Goal: Information Seeking & Learning: Learn about a topic

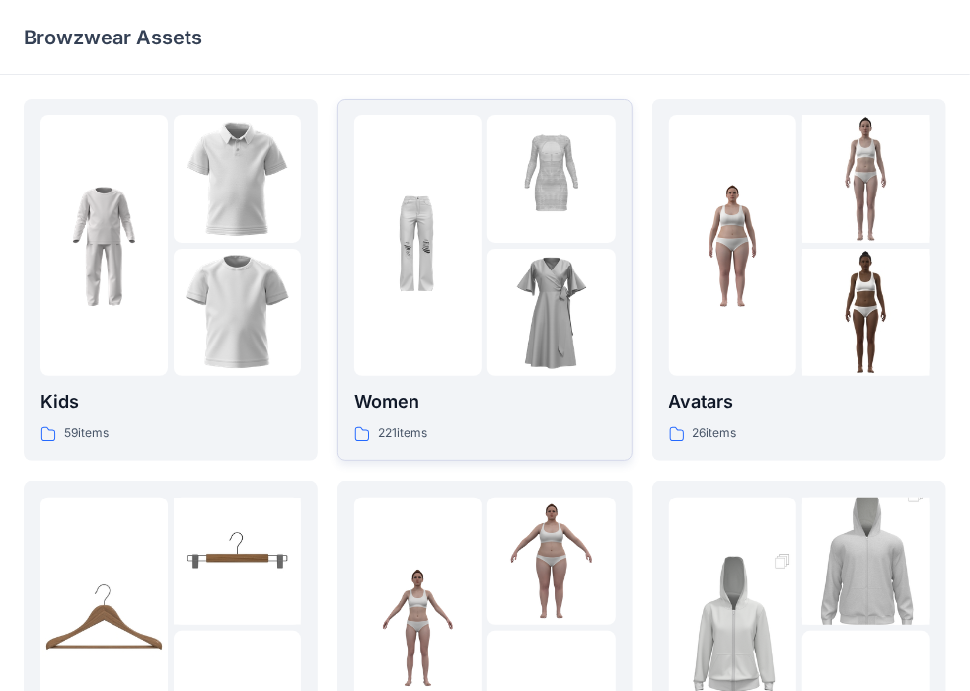
click at [442, 340] on div at bounding box center [417, 245] width 127 height 261
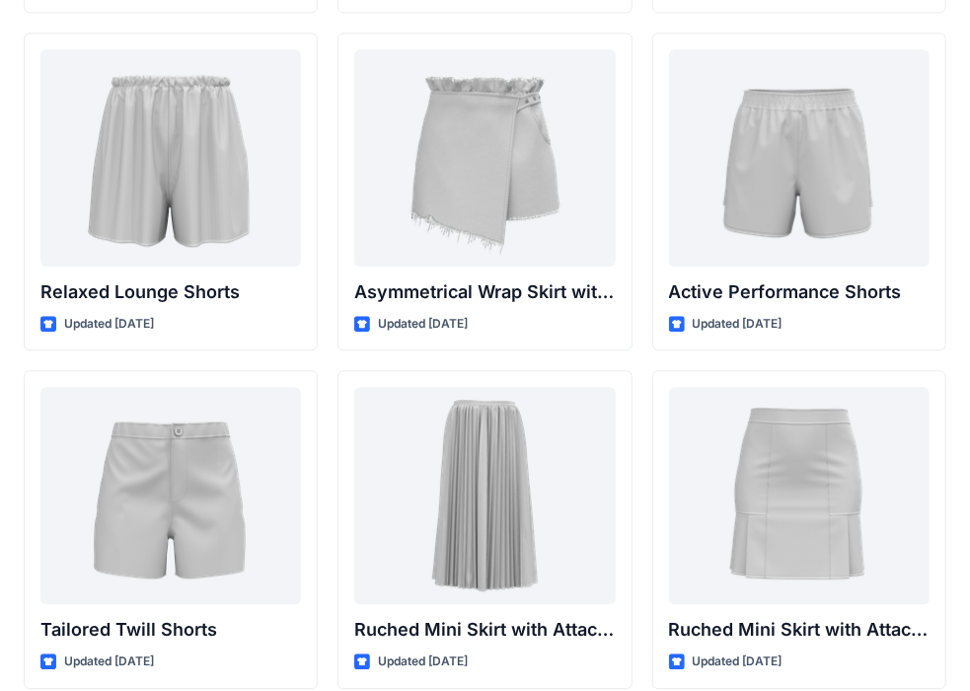
scroll to position [4815, 0]
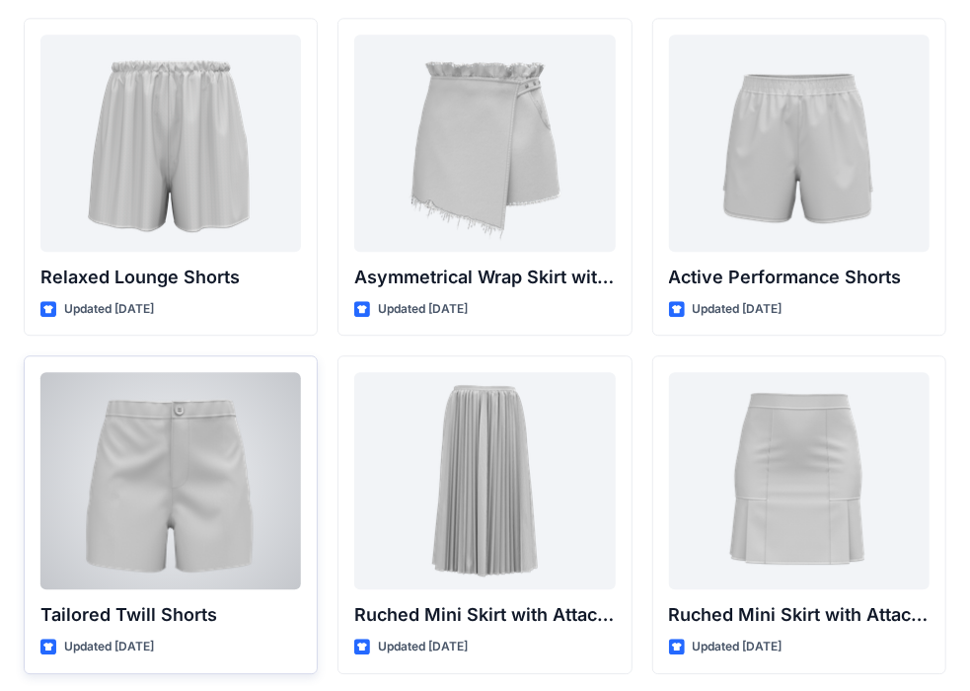
click at [215, 427] on div at bounding box center [170, 480] width 261 height 217
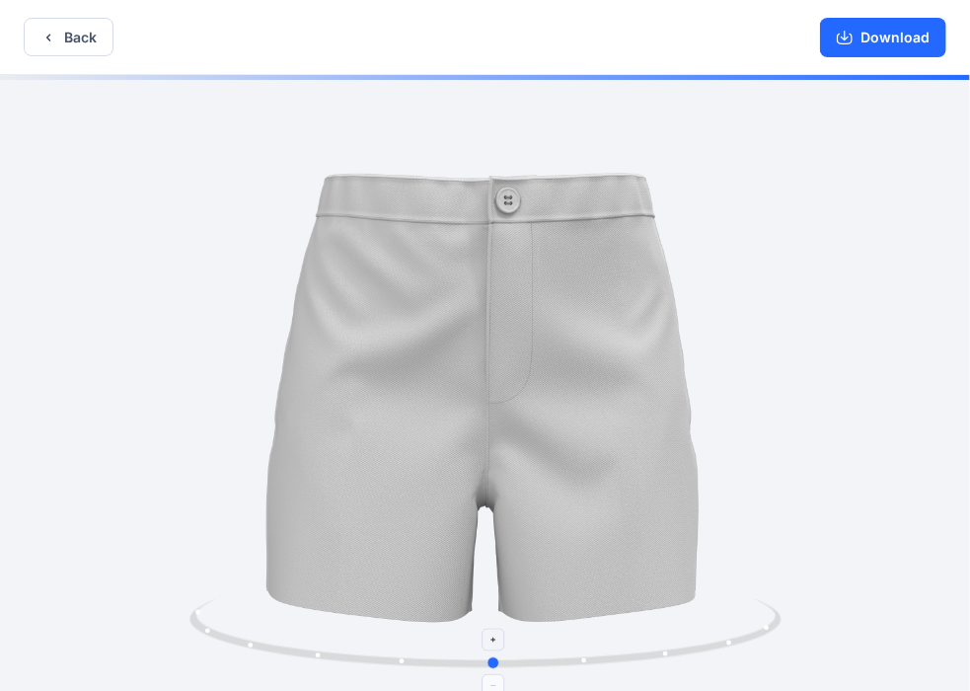
click at [483, 661] on icon at bounding box center [488, 636] width 597 height 74
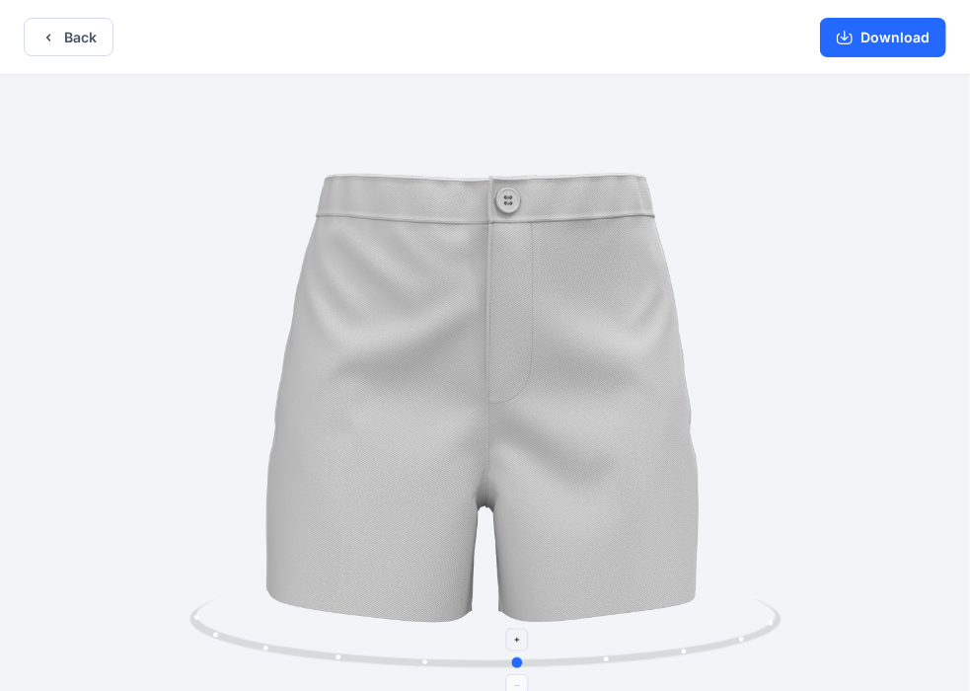
drag, startPoint x: 483, startPoint y: 662, endPoint x: 510, endPoint y: 669, distance: 28.5
click at [510, 669] on icon at bounding box center [488, 636] width 597 height 74
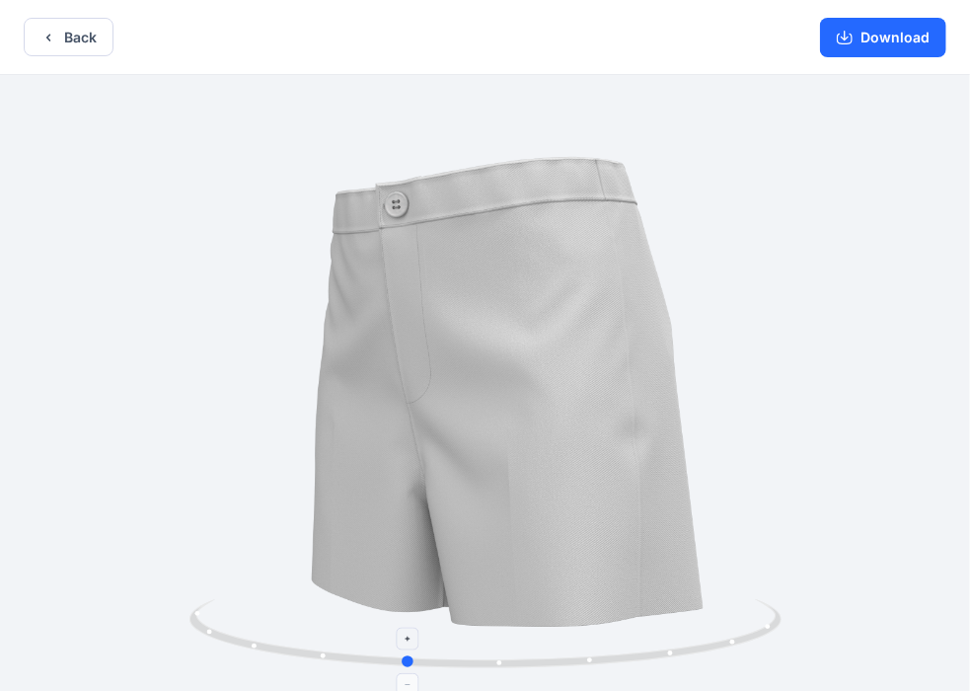
drag, startPoint x: 517, startPoint y: 665, endPoint x: 404, endPoint y: 661, distance: 113.6
click at [404, 661] on circle at bounding box center [409, 661] width 12 height 12
click at [65, 37] on button "Back" at bounding box center [69, 37] width 90 height 38
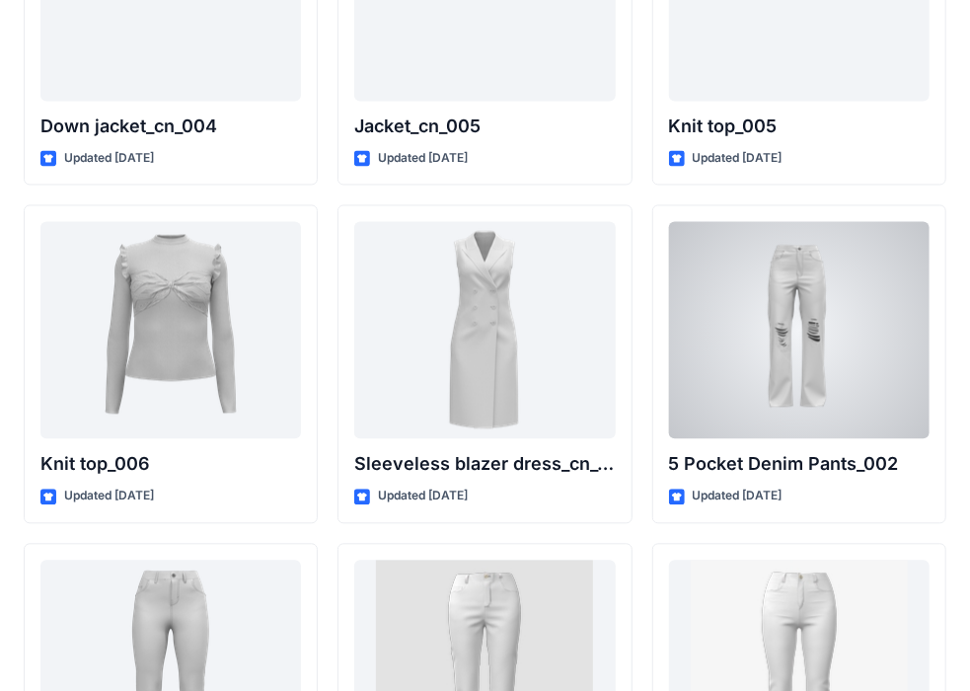
scroll to position [13278, 0]
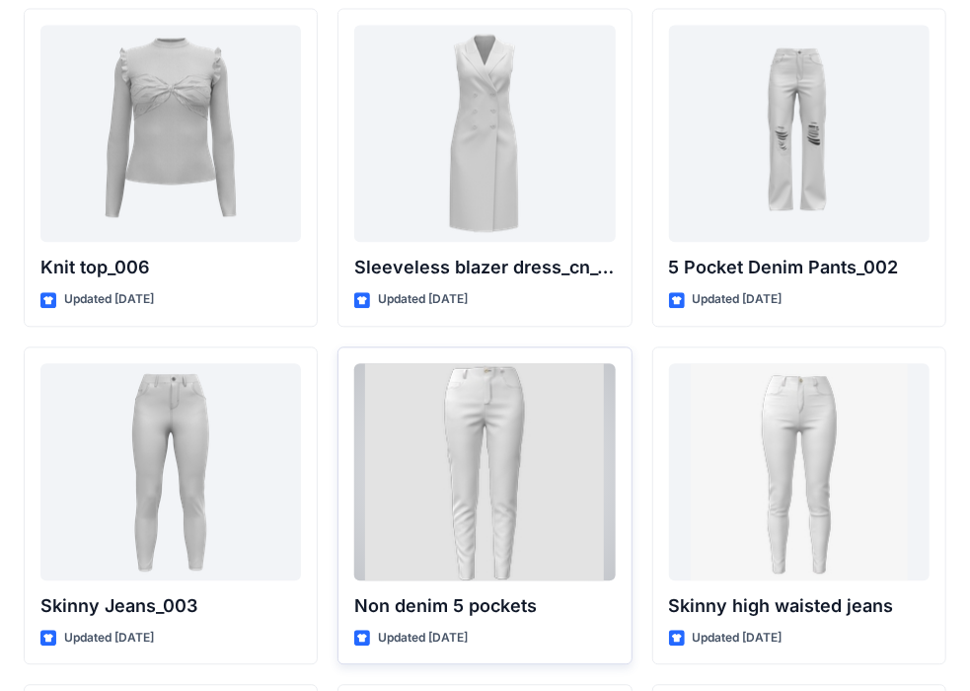
click at [539, 375] on div at bounding box center [484, 471] width 261 height 217
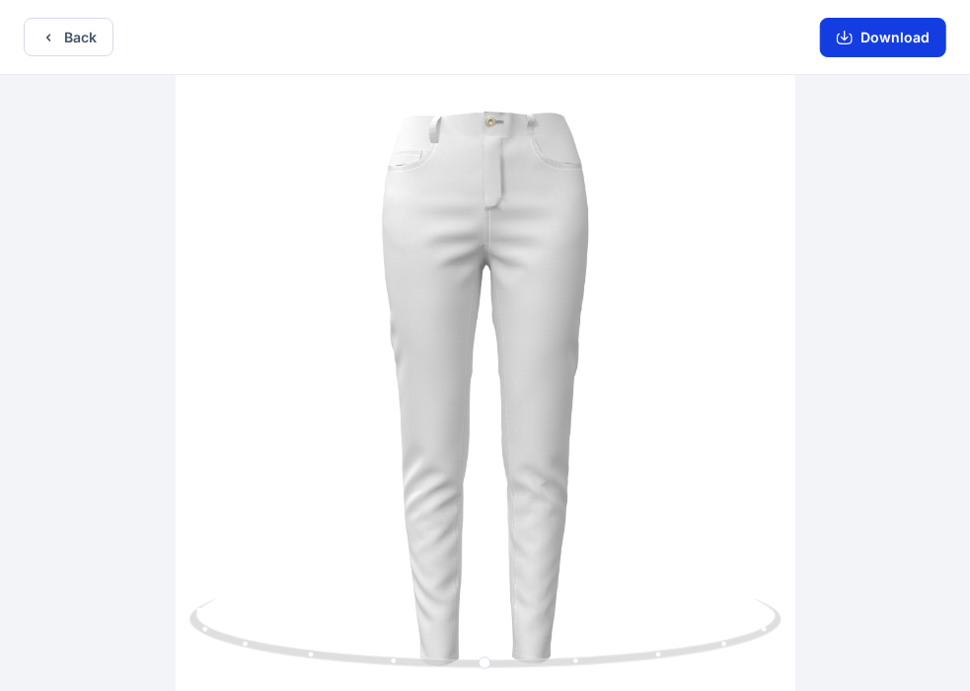
click at [871, 36] on button "Download" at bounding box center [883, 37] width 126 height 39
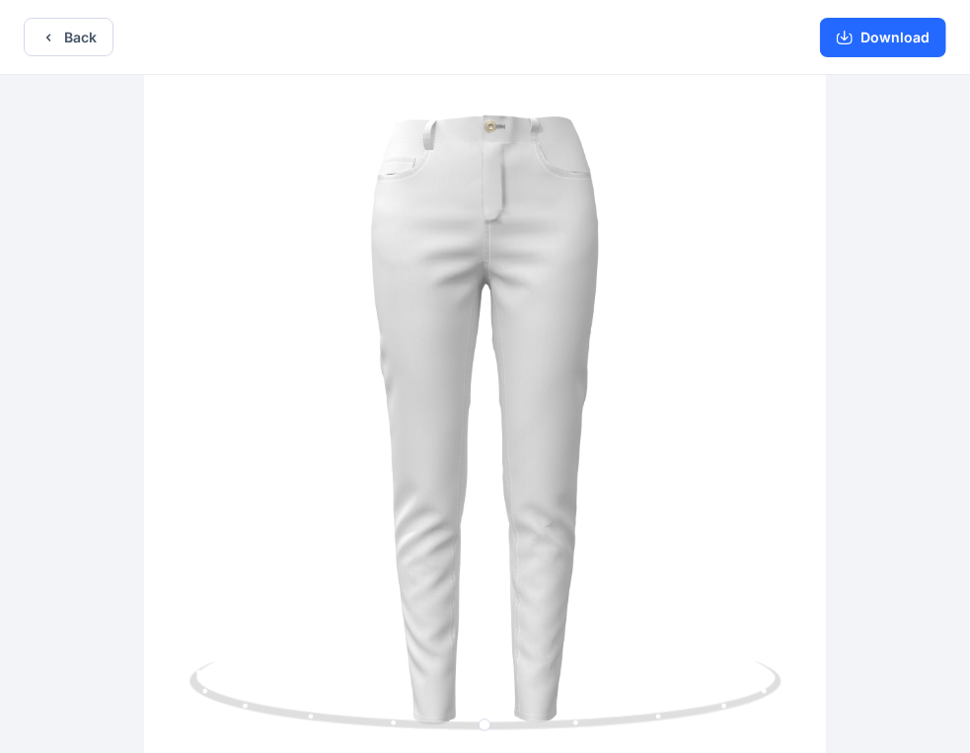
click at [52, 16] on div "Back Download" at bounding box center [485, 37] width 970 height 75
click at [57, 41] on button "Back" at bounding box center [69, 37] width 90 height 38
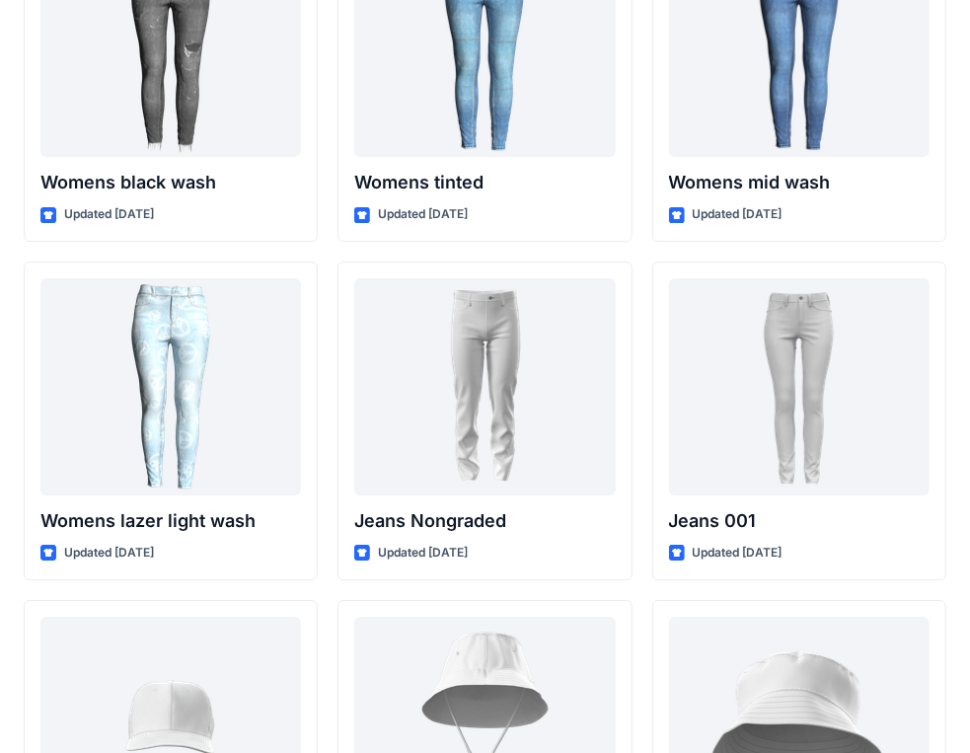
scroll to position [14068, 0]
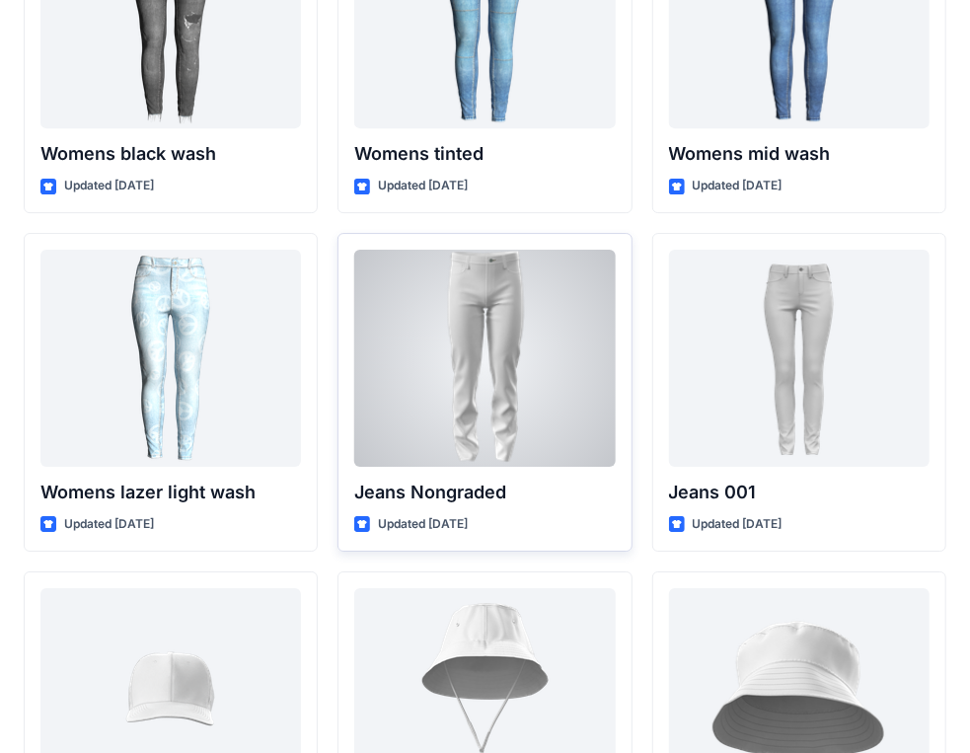
click at [499, 265] on div at bounding box center [484, 358] width 261 height 217
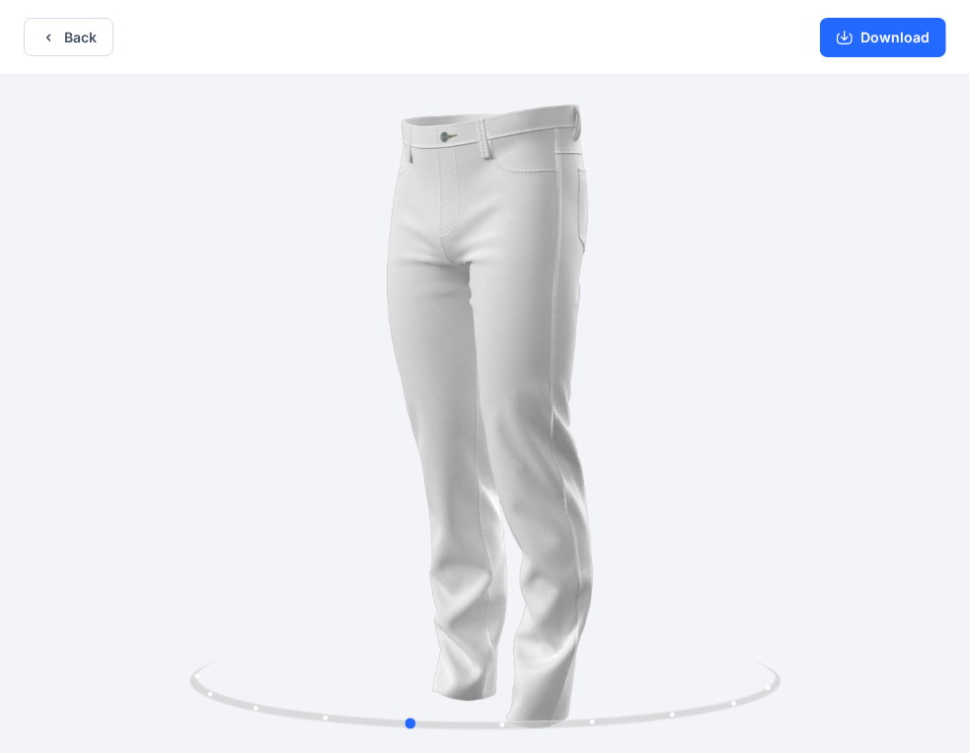
drag, startPoint x: 626, startPoint y: 238, endPoint x: 549, endPoint y: 237, distance: 77.0
click at [549, 237] on div at bounding box center [485, 416] width 970 height 682
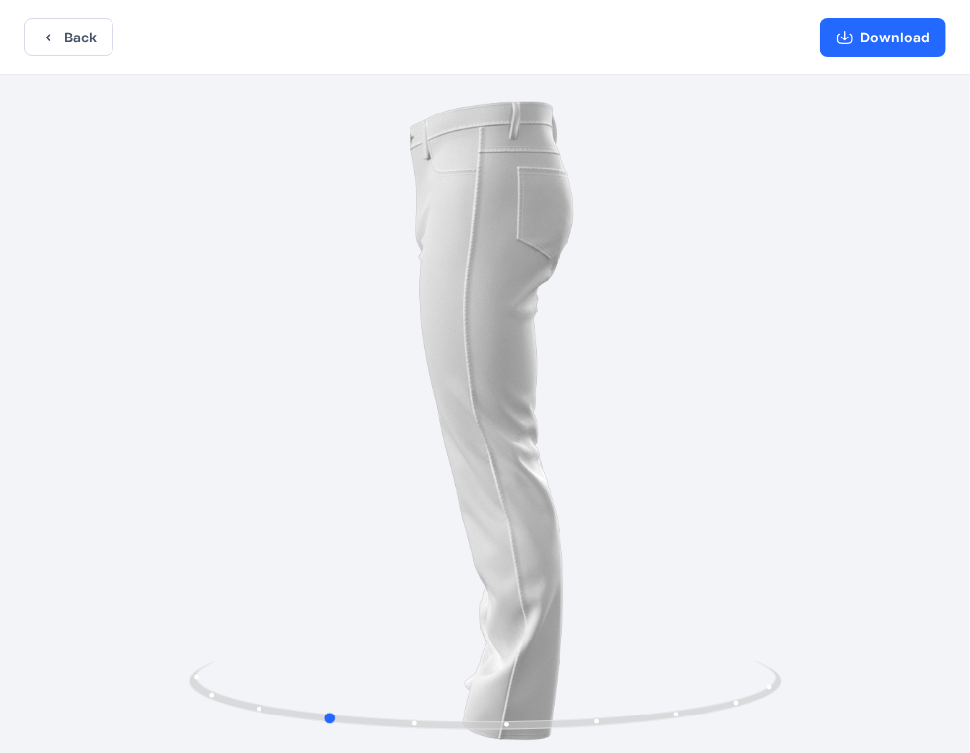
drag, startPoint x: 559, startPoint y: 236, endPoint x: 495, endPoint y: 257, distance: 67.4
click at [495, 257] on div at bounding box center [485, 416] width 970 height 682
click at [45, 40] on icon "button" at bounding box center [48, 38] width 16 height 16
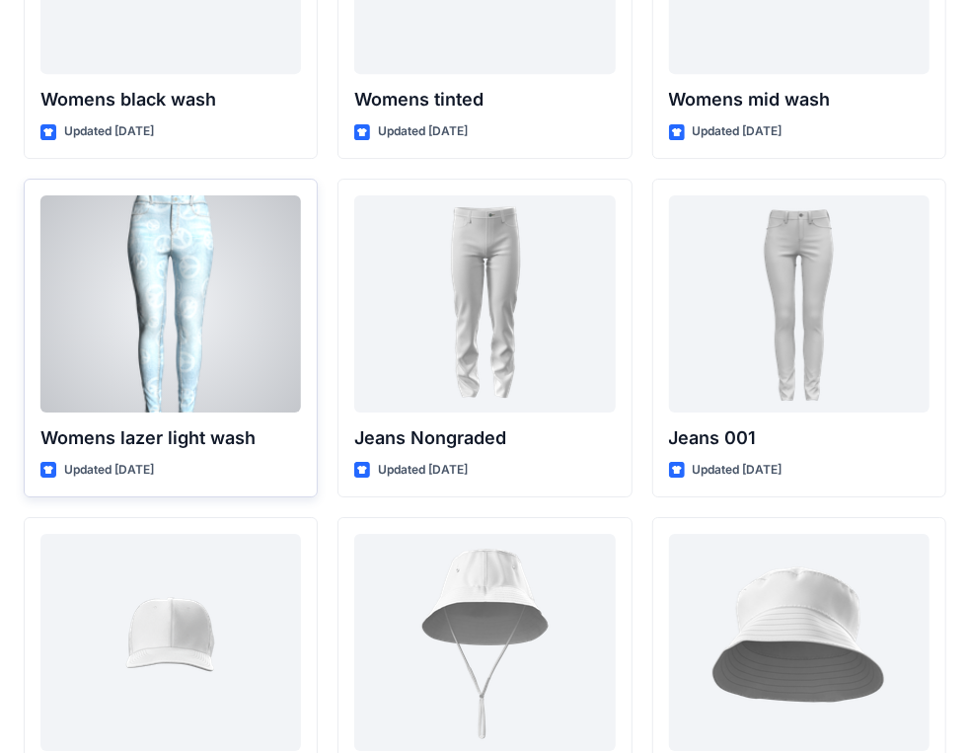
scroll to position [14170, 0]
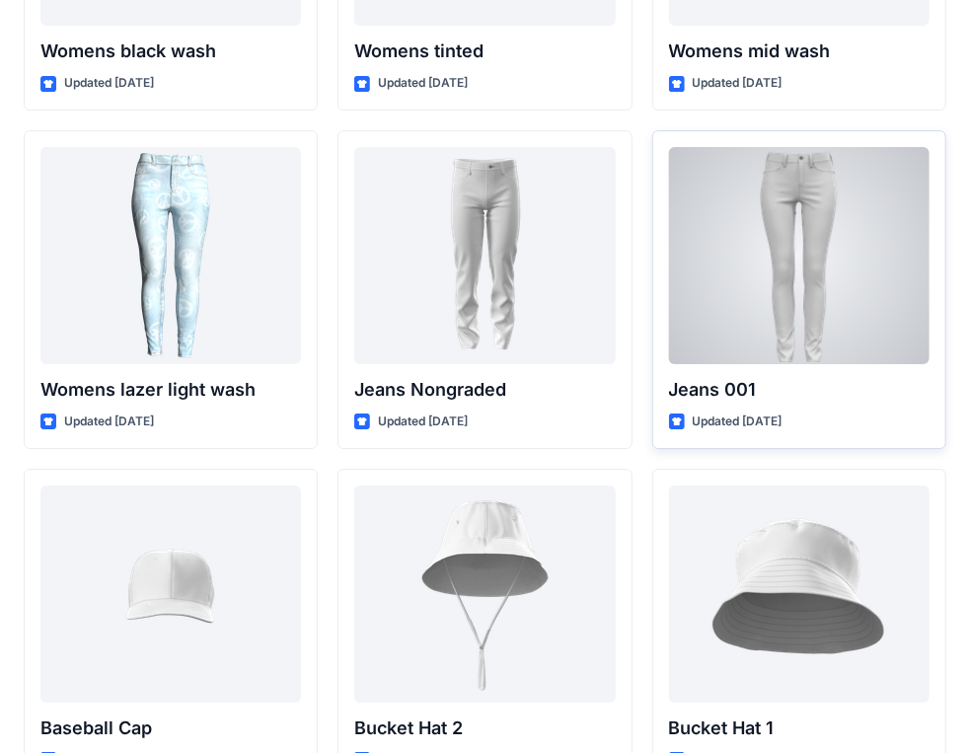
click at [762, 203] on div at bounding box center [799, 255] width 261 height 217
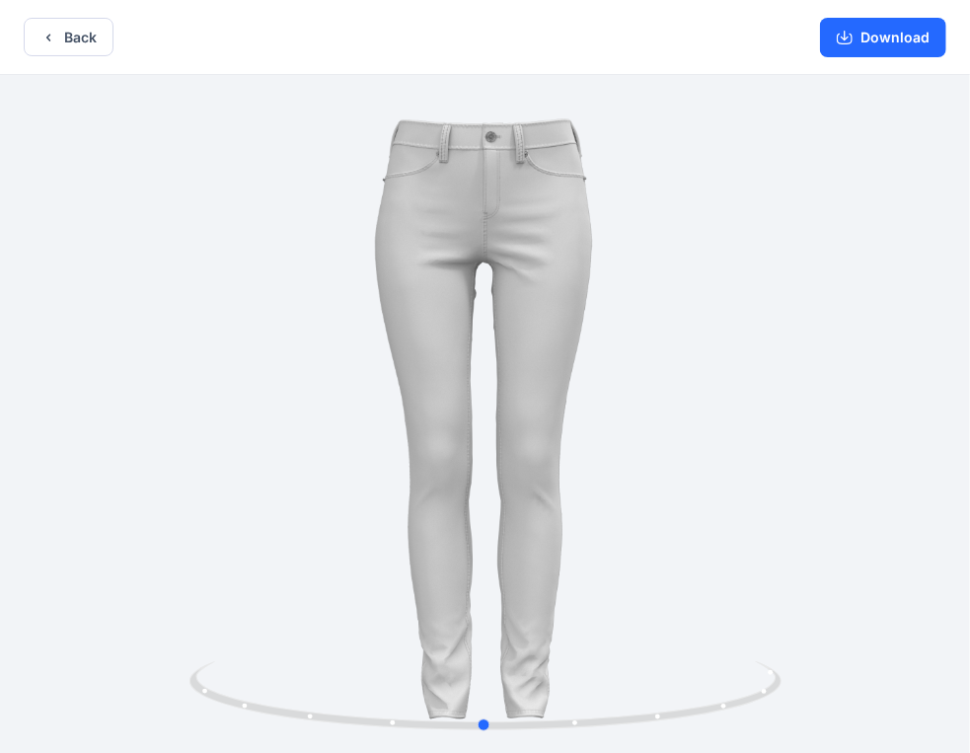
drag, startPoint x: 615, startPoint y: 315, endPoint x: 614, endPoint y: 302, distance: 12.9
click at [614, 302] on div at bounding box center [485, 416] width 970 height 682
